Goal: Task Accomplishment & Management: Use online tool/utility

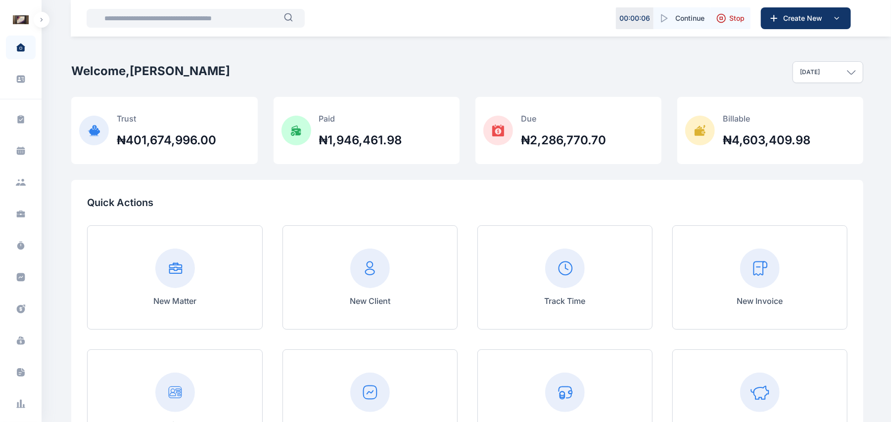
click at [46, 22] on button "button" at bounding box center [42, 20] width 16 height 16
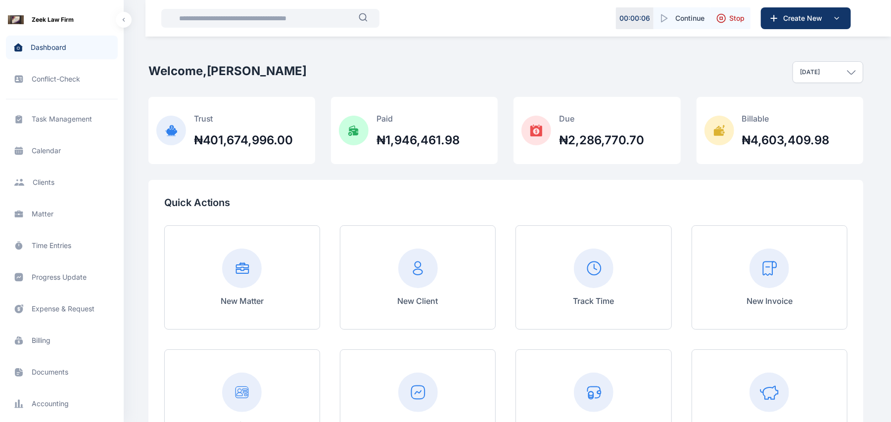
click at [50, 343] on span "Billing billing billing" at bounding box center [62, 341] width 112 height 24
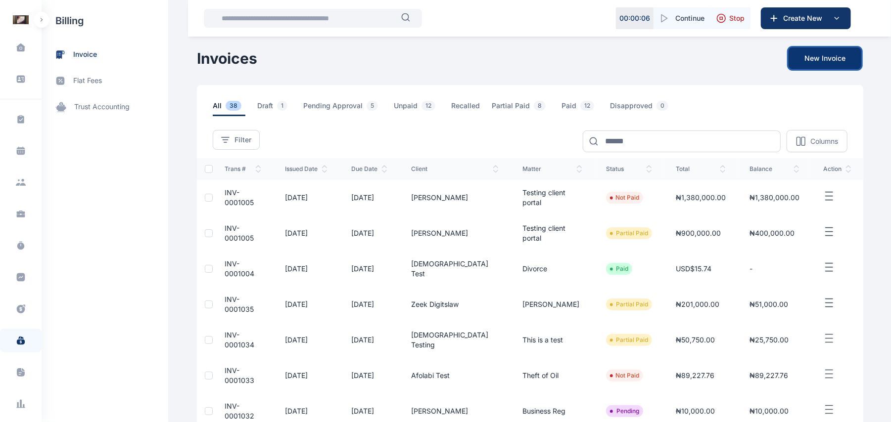
click at [812, 48] on button "New Invoice" at bounding box center [824, 58] width 73 height 22
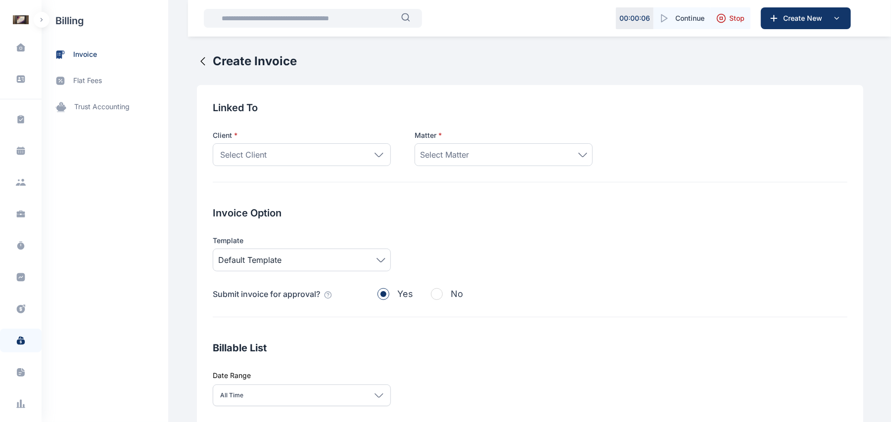
scroll to position [11, 0]
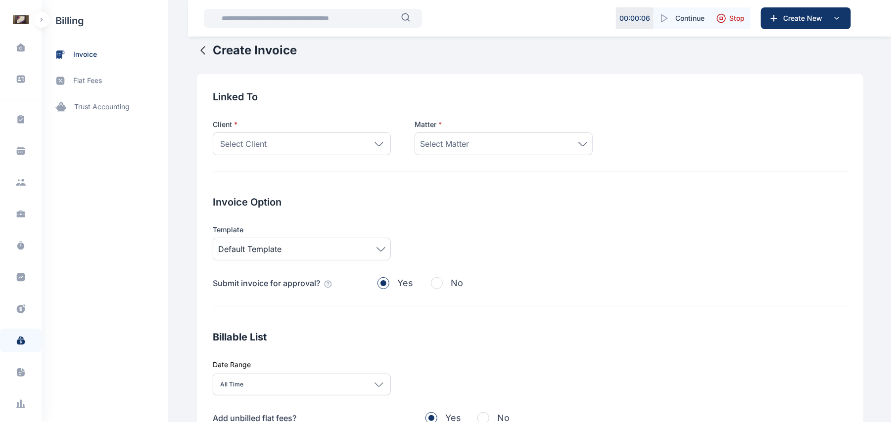
click at [376, 249] on icon at bounding box center [380, 249] width 9 height 4
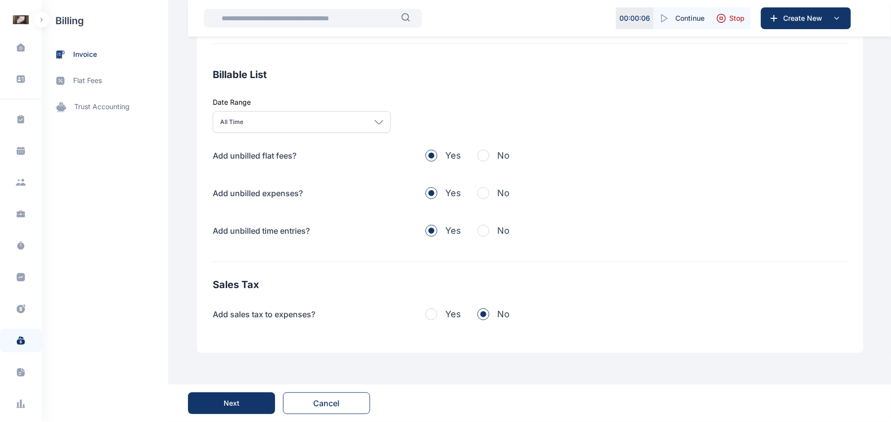
scroll to position [0, 0]
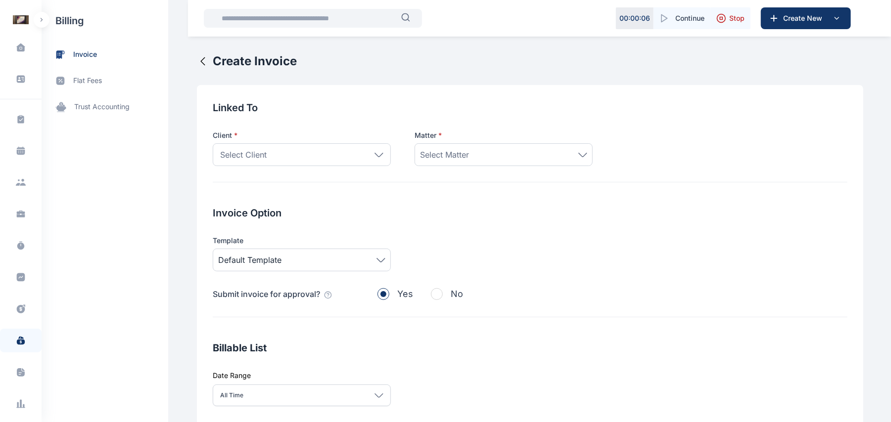
click at [380, 161] on div "Select Client" at bounding box center [302, 154] width 178 height 23
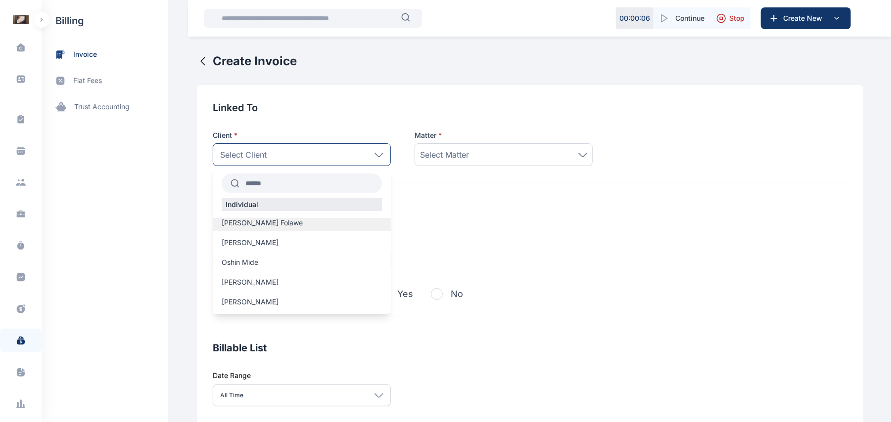
click at [310, 229] on div "[PERSON_NAME] Folawe" at bounding box center [302, 224] width 178 height 13
click at [337, 223] on label "[PERSON_NAME] Folawe" at bounding box center [302, 223] width 178 height 10
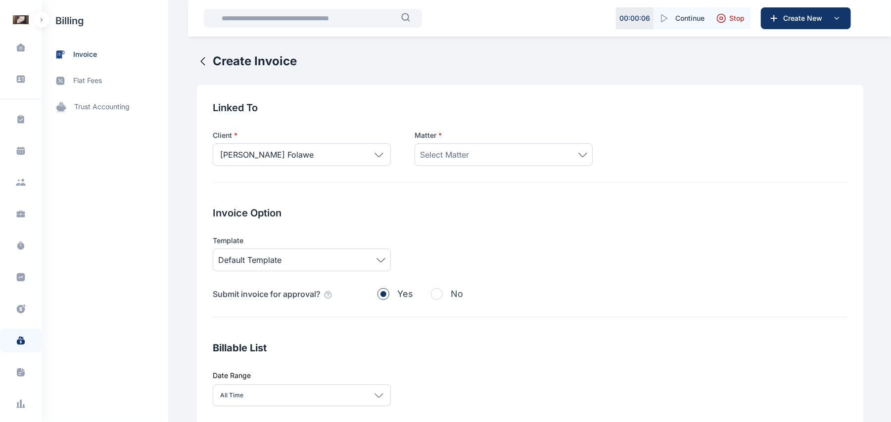
click at [471, 161] on div "Select Matter" at bounding box center [503, 154] width 178 height 23
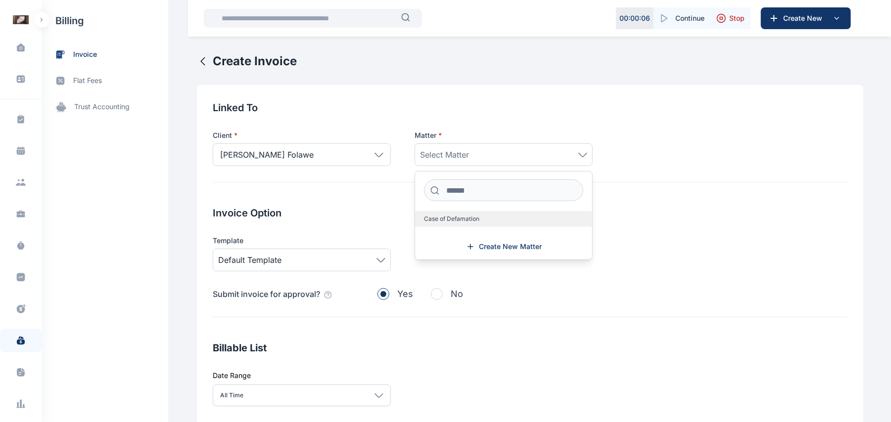
click at [487, 221] on label "Case of Defamation" at bounding box center [503, 219] width 177 height 16
click at [389, 221] on div "Invoice Option Template Default Template Submit invoice for approval? Yes No" at bounding box center [530, 261] width 635 height 111
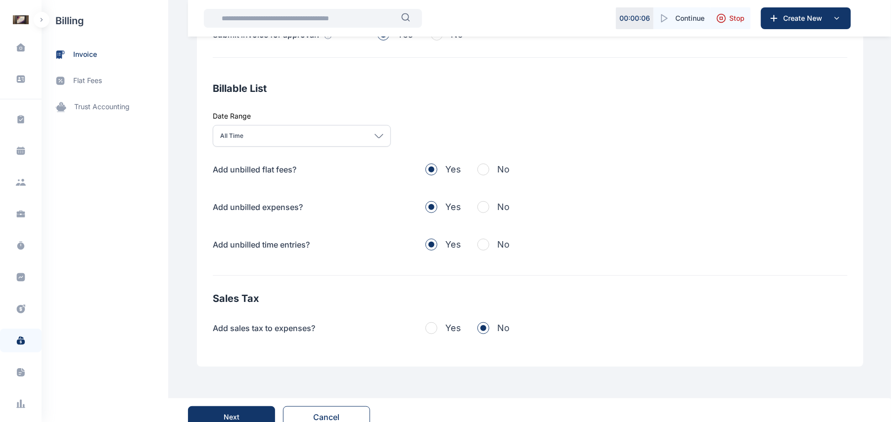
scroll to position [274, 0]
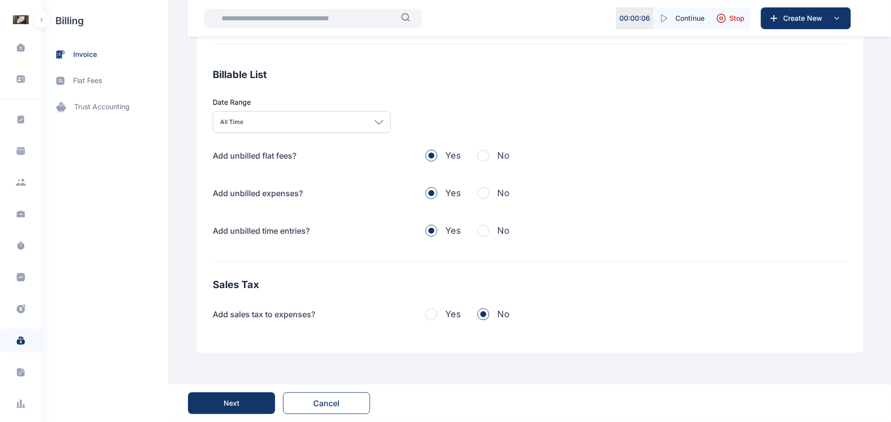
click at [253, 401] on button "Next" at bounding box center [231, 404] width 87 height 22
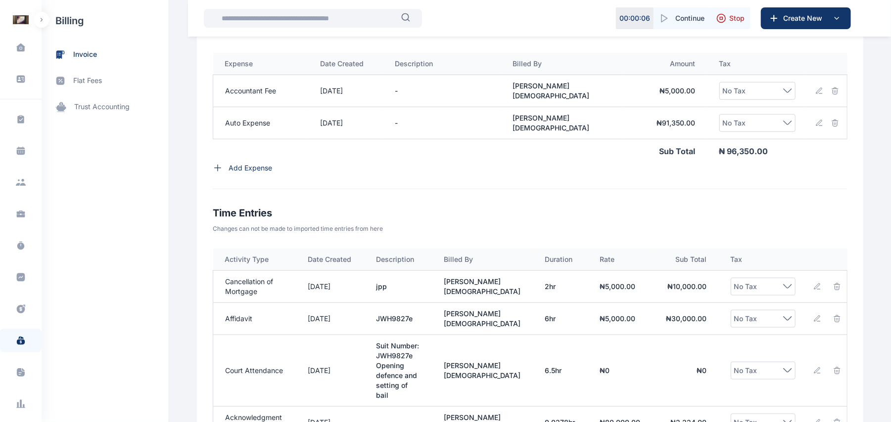
scroll to position [473, 0]
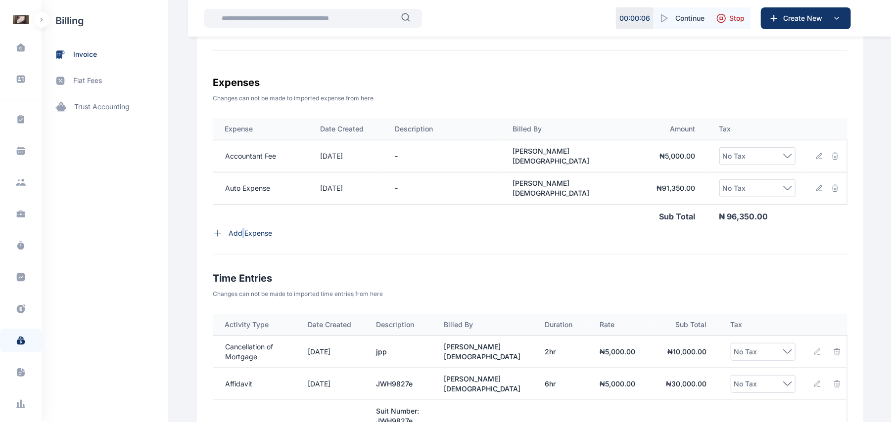
drag, startPoint x: 239, startPoint y: 240, endPoint x: 232, endPoint y: 223, distance: 19.1
click at [232, 223] on div "Expense Date Created Description Billed By Amount Tax Accountant Fee [DATE] - […" at bounding box center [530, 186] width 635 height 137
click at [232, 223] on td "Sub Total" at bounding box center [460, 216] width 494 height 24
click at [244, 229] on p "Add Expense" at bounding box center [251, 234] width 44 height 10
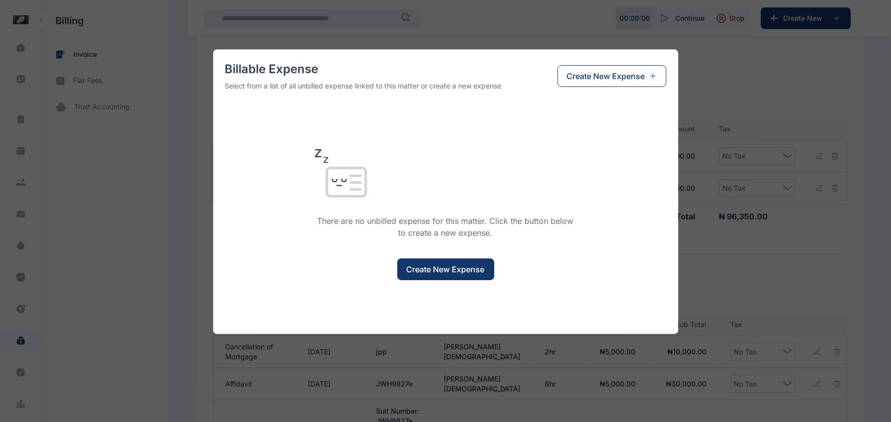
click at [457, 266] on span "Create New Expense" at bounding box center [446, 270] width 78 height 12
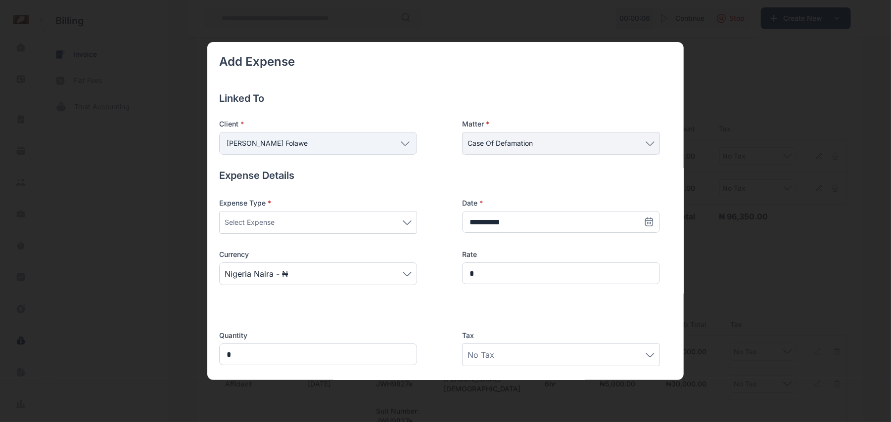
click at [405, 218] on div "Select Expense" at bounding box center [318, 223] width 187 height 12
click at [253, 319] on span "Filling Fees" at bounding box center [244, 318] width 31 height 8
click at [430, 265] on div "**********" at bounding box center [439, 249] width 441 height 103
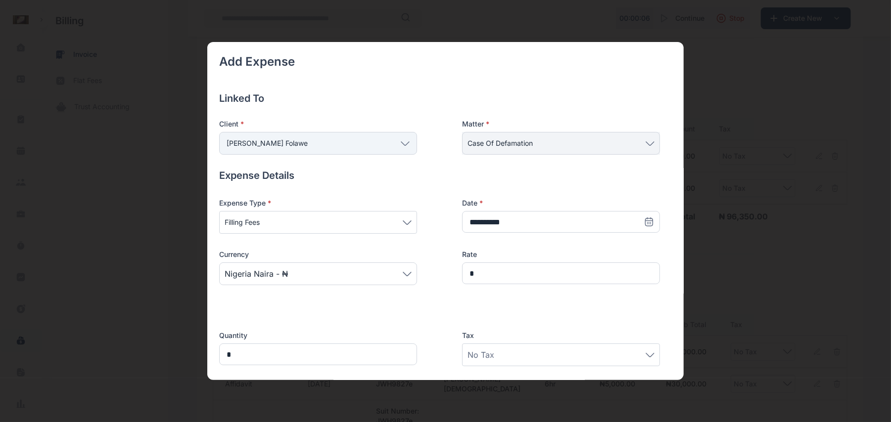
click at [424, 248] on div "**********" at bounding box center [439, 249] width 441 height 103
click at [568, 27] on div "Add Expense Linked To Client * [PERSON_NAME] Folawe Individual [PERSON_NAME] Fo…" at bounding box center [445, 211] width 891 height 422
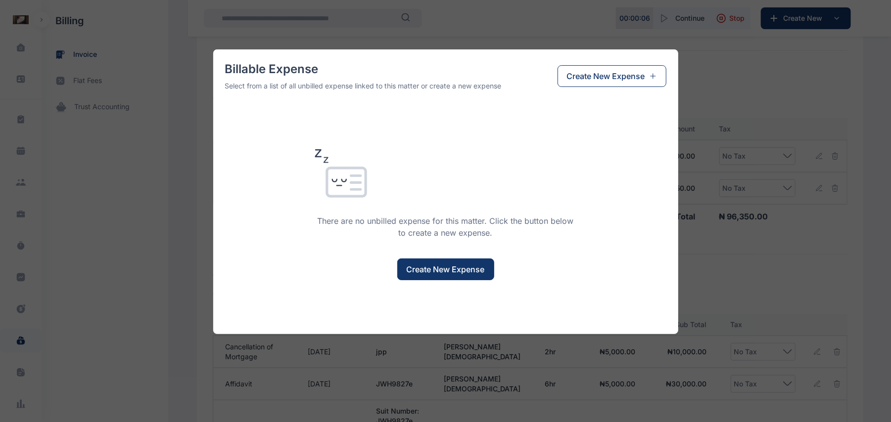
click at [568, 27] on div "Billable Expense Select from a list of all unbilled expense linked to this matt…" at bounding box center [445, 211] width 891 height 422
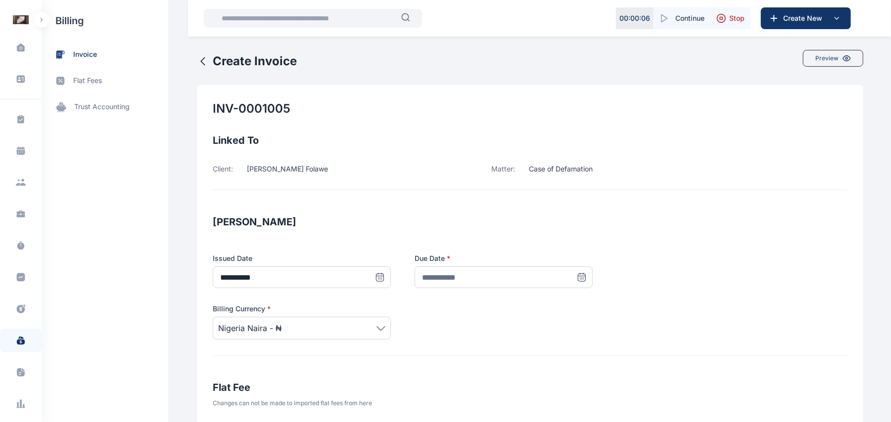
click at [200, 64] on icon at bounding box center [203, 61] width 12 height 12
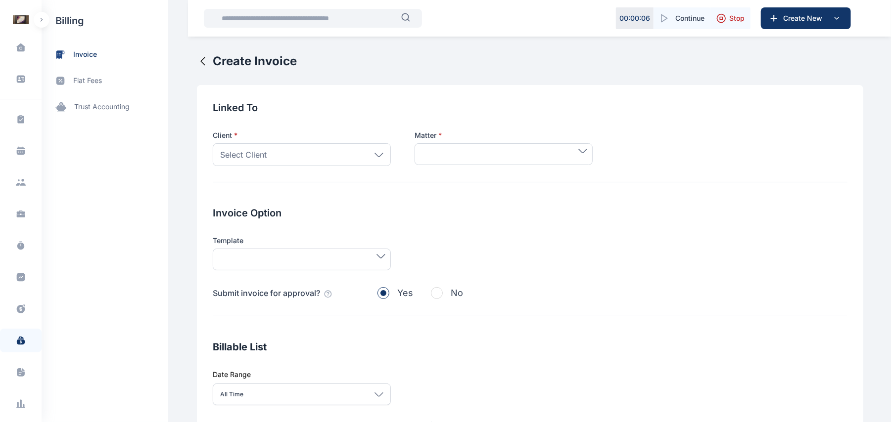
click at [200, 64] on icon at bounding box center [203, 61] width 12 height 12
